Goal: Task Accomplishment & Management: Manage account settings

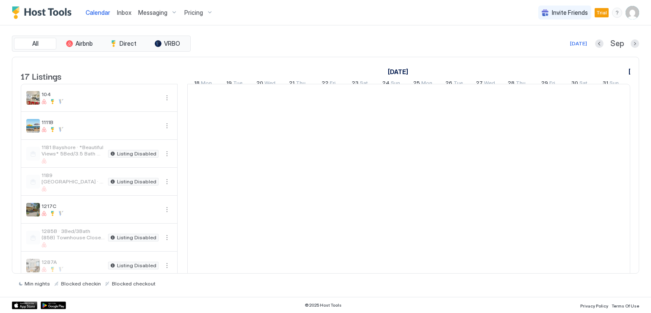
scroll to position [0, 471]
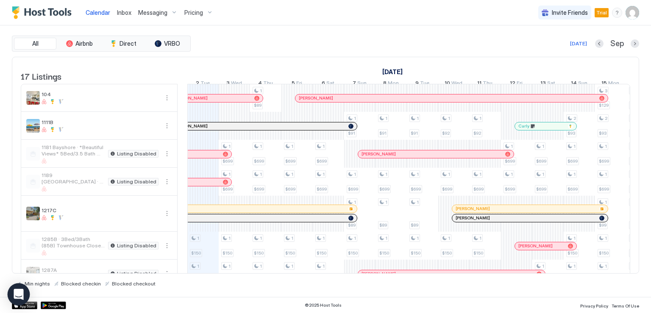
click at [21, 294] on icon "Open Intercom Messenger" at bounding box center [19, 294] width 10 height 11
click at [200, 232] on div at bounding box center [202, 214] width 31 height 36
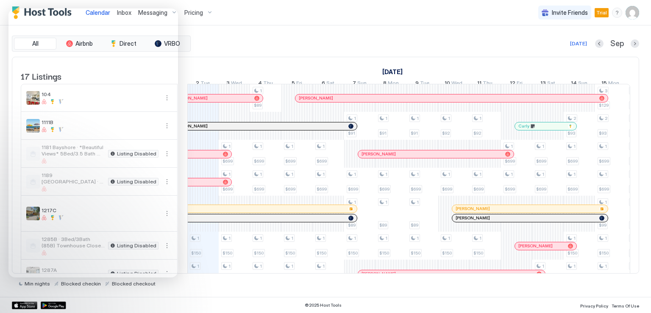
click at [219, 48] on div "[DATE] Sep" at bounding box center [415, 44] width 447 height 10
click at [231, 279] on div "Min nights Blocked checkin Blocked checkout" at bounding box center [325, 280] width 627 height 13
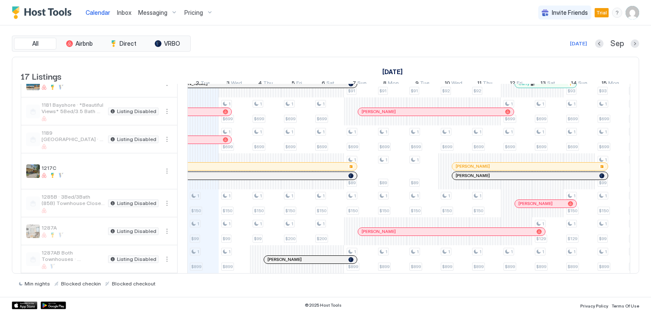
scroll to position [0, 0]
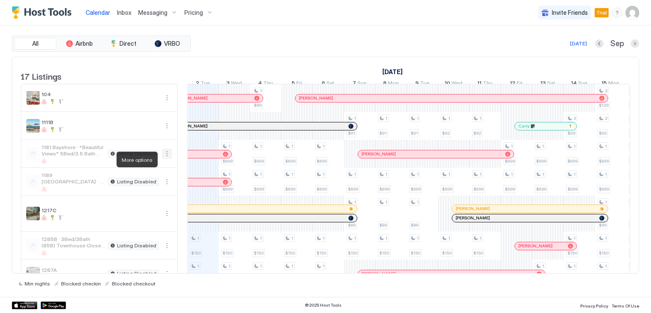
click at [168, 159] on button "More options" at bounding box center [167, 154] width 10 height 10
click at [165, 158] on div at bounding box center [325, 156] width 651 height 313
click at [166, 158] on button "More options" at bounding box center [167, 154] width 10 height 10
click at [95, 166] on div at bounding box center [325, 156] width 651 height 313
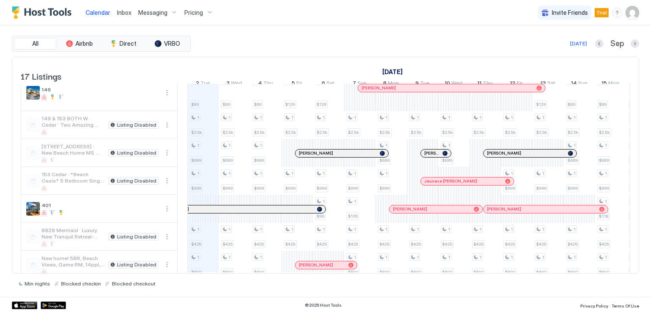
scroll to position [313, 0]
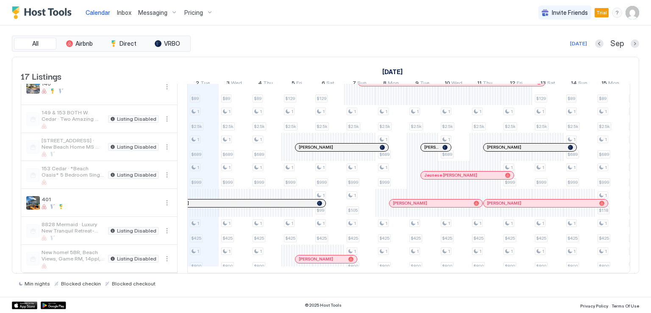
click at [97, 225] on span "8828 Mermaid · Luxury New Tranquil Retreat-Walk to Waterfront" at bounding box center [73, 227] width 63 height 13
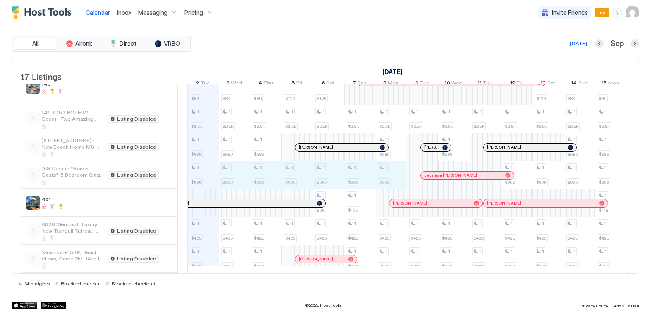
drag, startPoint x: 244, startPoint y: 173, endPoint x: 392, endPoint y: 179, distance: 147.6
click at [392, 179] on div "1 $150 1 $99 1 $899 1 $99 1 $999 1 $89 1 $2.5k 1 $689 1 $999 1 $425 1 $800 1 $6…" at bounding box center [564, 27] width 1694 height 491
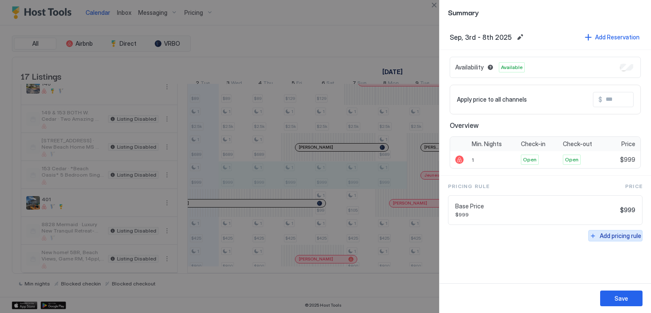
click at [599, 236] on button "Add pricing rule" at bounding box center [615, 235] width 54 height 11
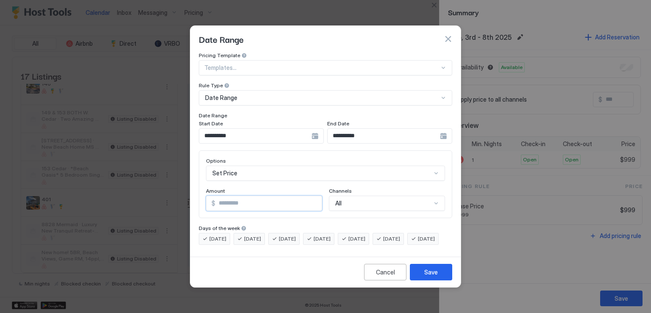
click at [238, 197] on input "*" at bounding box center [268, 203] width 106 height 14
type input "***"
click at [424, 277] on div "Save" at bounding box center [431, 272] width 14 height 9
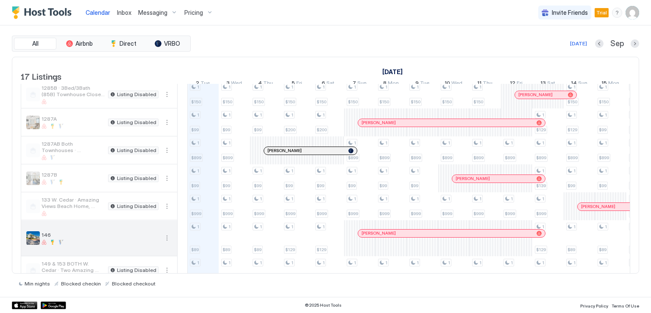
scroll to position [144, 0]
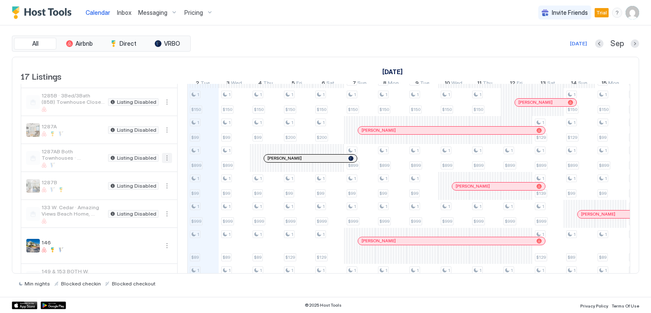
click at [167, 163] on button "More options" at bounding box center [167, 158] width 10 height 10
click at [149, 201] on span "Listing Settings" at bounding box center [153, 202] width 38 height 6
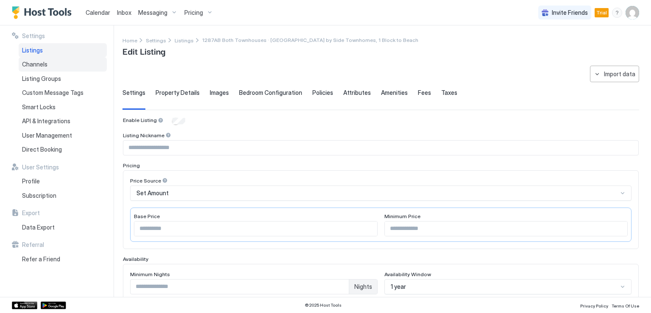
drag, startPoint x: 39, startPoint y: 50, endPoint x: 47, endPoint y: 67, distance: 19.0
click at [39, 50] on span "Listings" at bounding box center [32, 51] width 21 height 8
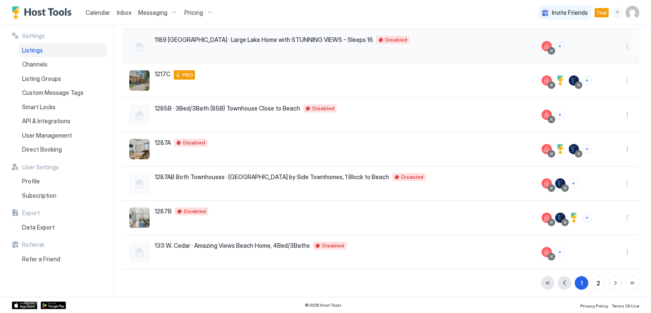
scroll to position [181, 0]
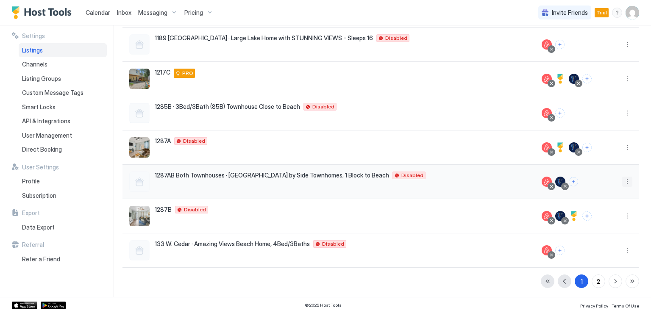
click at [622, 182] on button "More options" at bounding box center [627, 182] width 10 height 10
